Goal: Navigation & Orientation: Find specific page/section

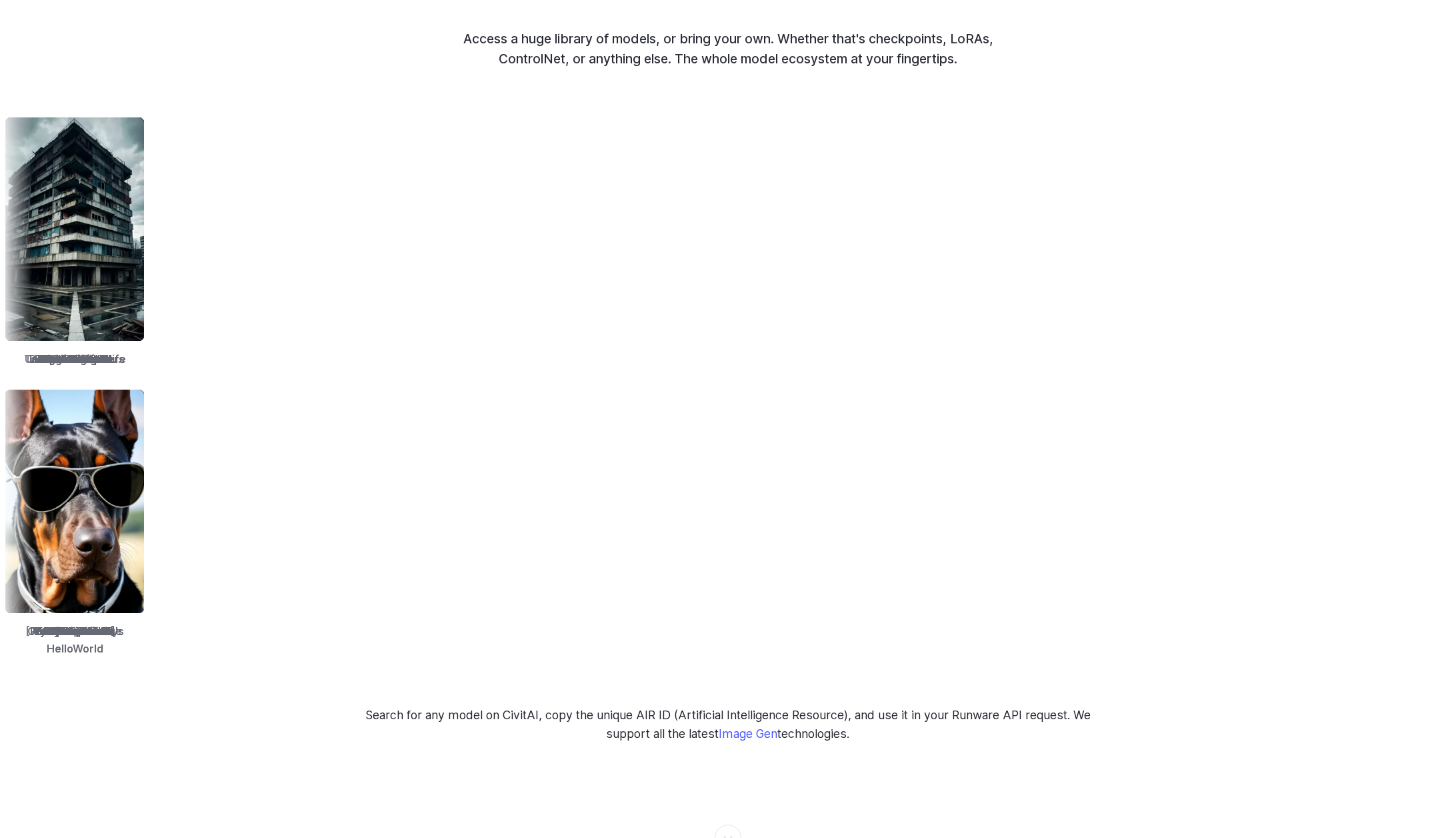
scroll to position [1707, 0]
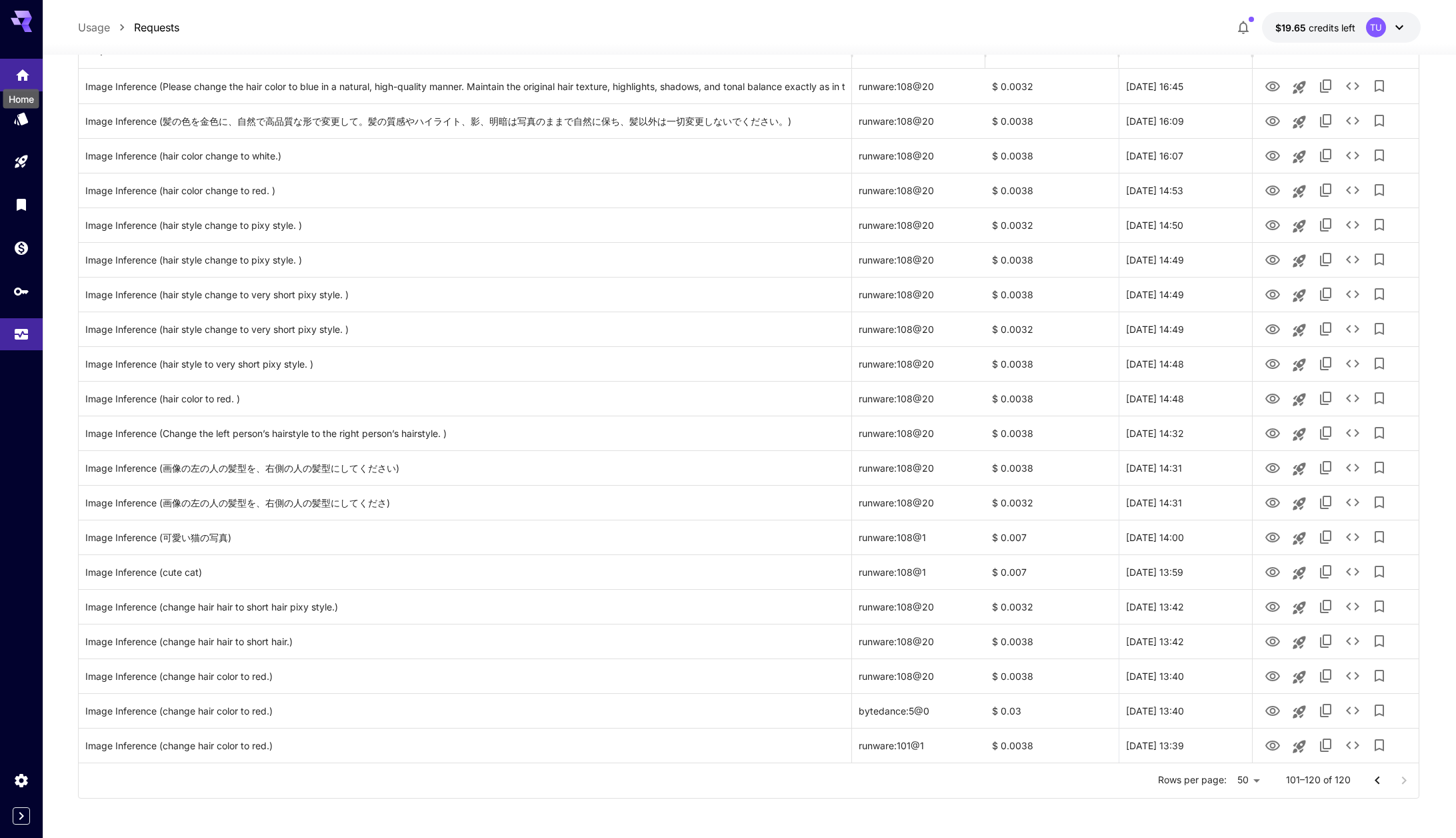
click at [20, 81] on div "Home" at bounding box center [21, 95] width 39 height 30
